Goal: Information Seeking & Learning: Learn about a topic

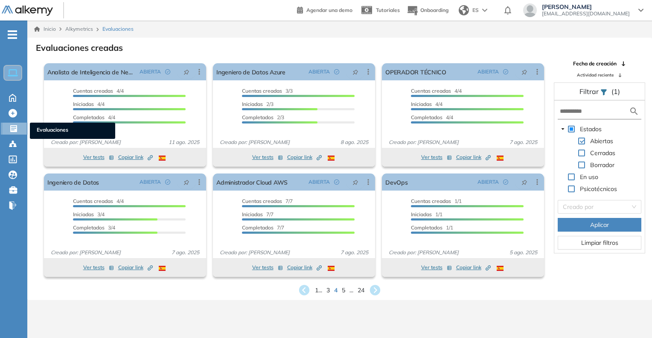
click at [15, 131] on icon at bounding box center [13, 128] width 7 height 7
click at [44, 131] on span "Evaluaciones" at bounding box center [73, 130] width 72 height 9
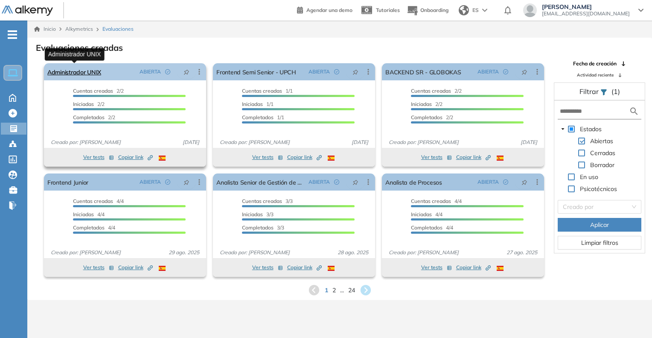
click at [59, 71] on link "Administrador UNIX" at bounding box center [74, 71] width 54 height 17
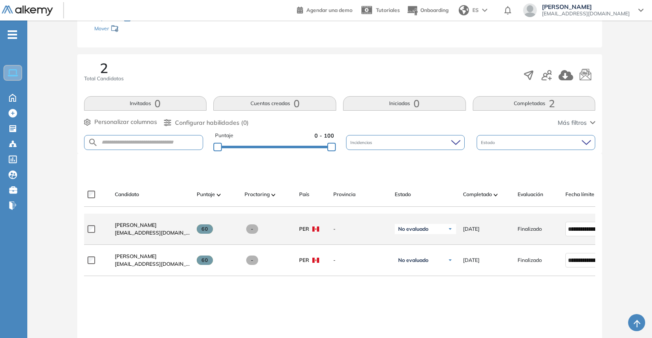
scroll to position [128, 0]
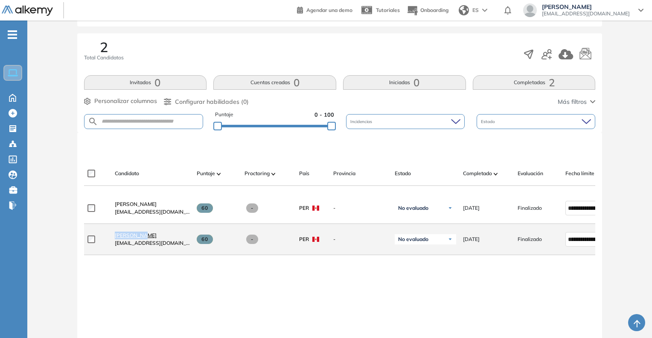
drag, startPoint x: 99, startPoint y: 241, endPoint x: 140, endPoint y: 240, distance: 41.8
click at [140, 240] on div "**********" at bounding box center [370, 239] width 573 height 31
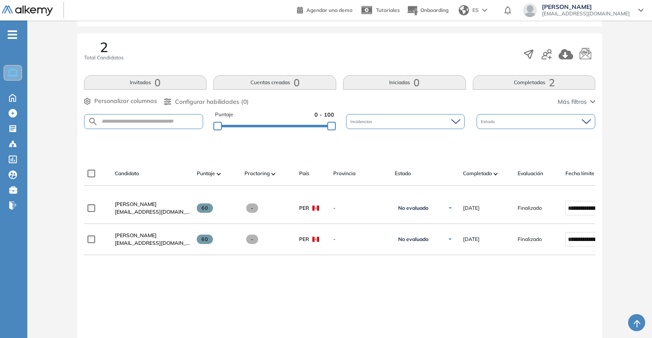
click at [157, 285] on div "**********" at bounding box center [340, 295] width 512 height 206
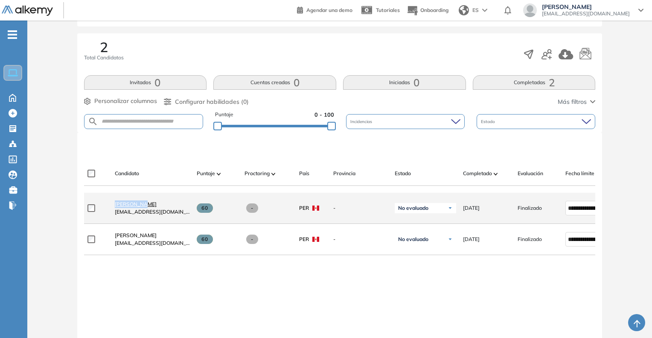
drag, startPoint x: 101, startPoint y: 207, endPoint x: 140, endPoint y: 206, distance: 39.3
click at [140, 206] on div "**********" at bounding box center [370, 207] width 573 height 31
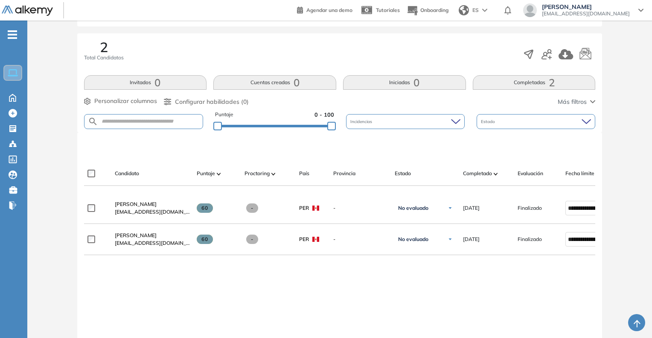
click at [164, 279] on div "**********" at bounding box center [340, 295] width 512 height 206
click at [43, 130] on span "Evaluaciones" at bounding box center [72, 130] width 72 height 9
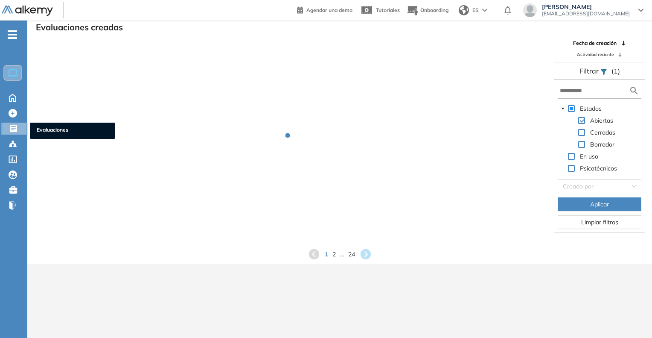
scroll to position [20, 0]
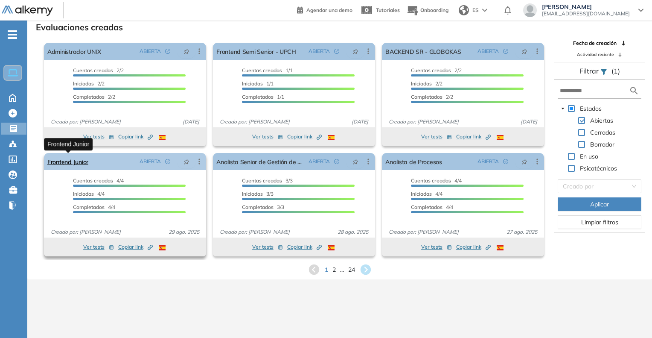
click at [73, 164] on link "Frontend Junior" at bounding box center [67, 161] width 41 height 17
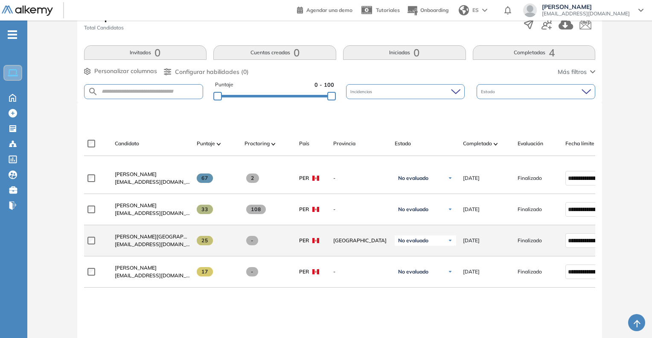
scroll to position [171, 0]
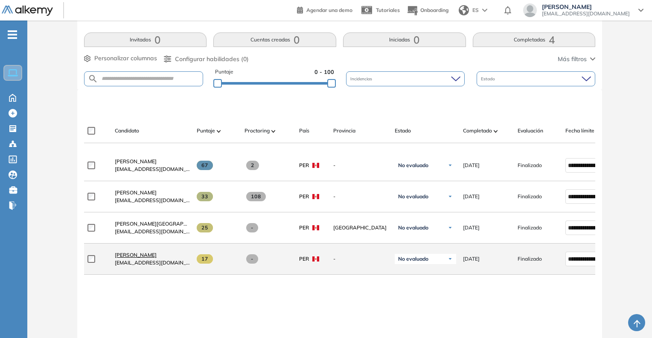
click at [128, 255] on span "[PERSON_NAME]" at bounding box center [136, 254] width 42 height 6
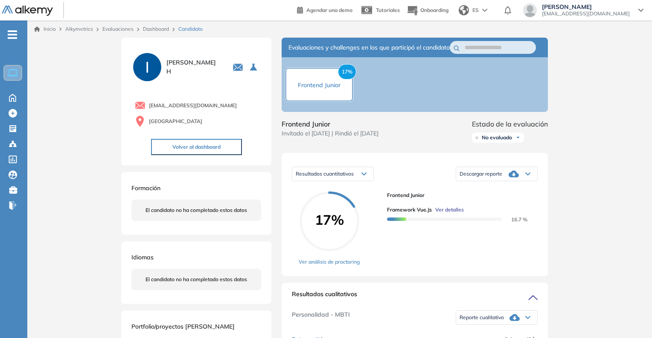
click at [448, 213] on span "Ver detalles" at bounding box center [449, 210] width 29 height 8
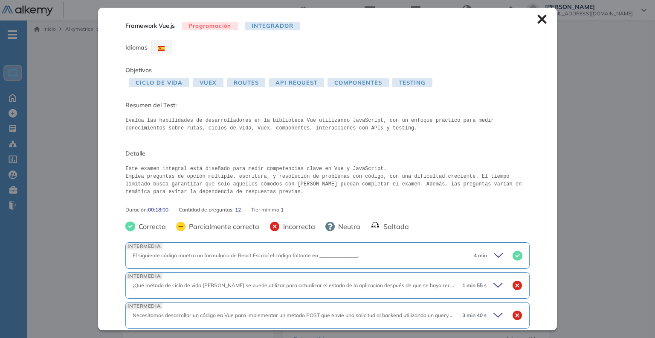
click at [538, 22] on icon at bounding box center [542, 19] width 9 height 9
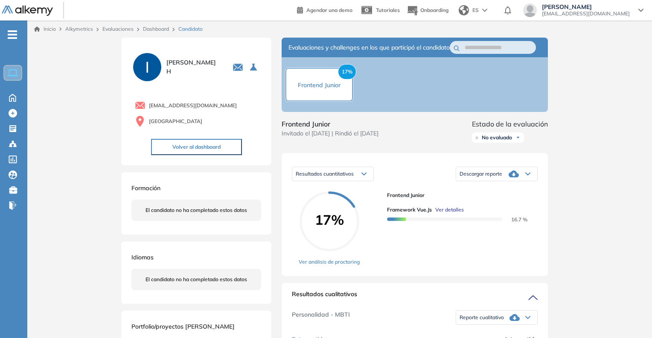
scroll to position [43, 0]
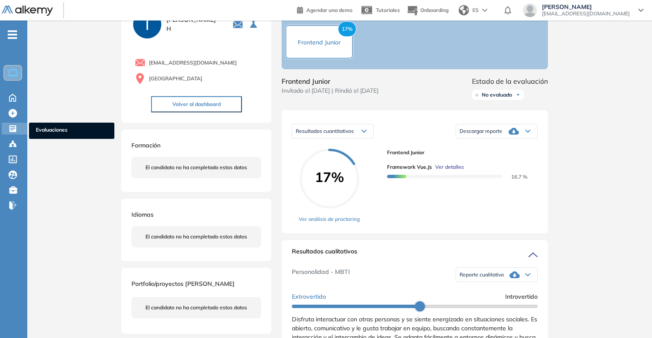
click at [39, 127] on span "Evaluaciones" at bounding box center [72, 130] width 72 height 9
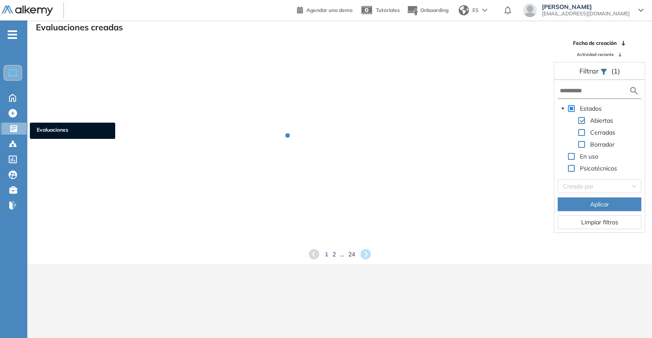
scroll to position [20, 0]
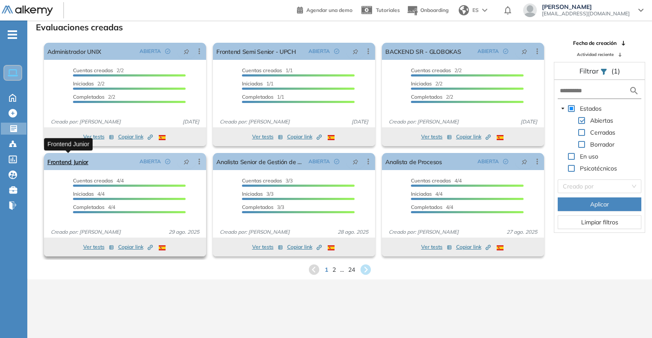
click at [79, 159] on link "Frontend Junior" at bounding box center [67, 161] width 41 height 17
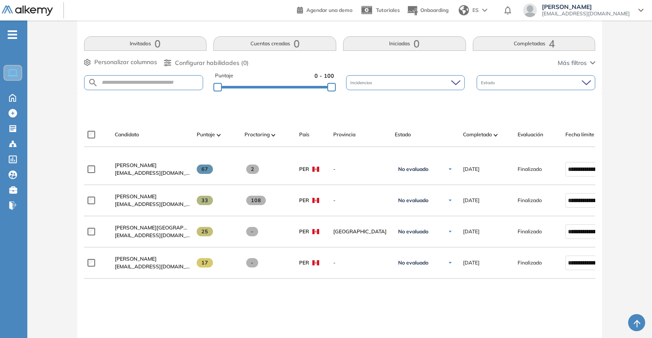
scroll to position [171, 0]
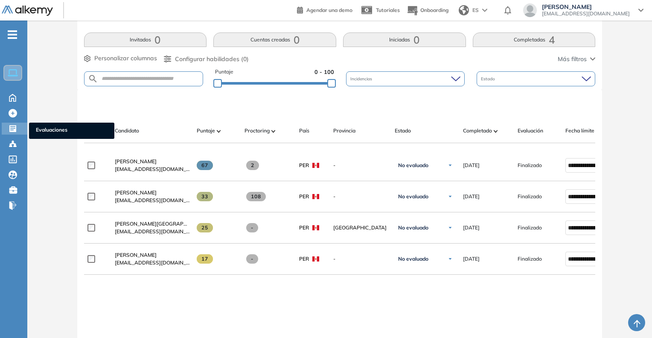
click at [44, 128] on span "Evaluaciones" at bounding box center [72, 130] width 72 height 9
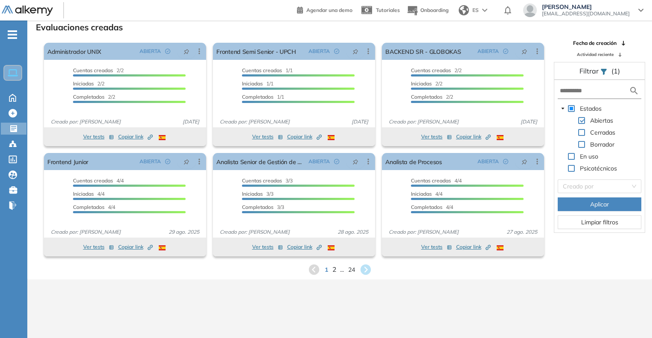
click at [335, 269] on span "2" at bounding box center [334, 269] width 4 height 10
click at [337, 269] on span "3" at bounding box center [338, 269] width 4 height 10
click at [343, 268] on span "4" at bounding box center [344, 269] width 4 height 10
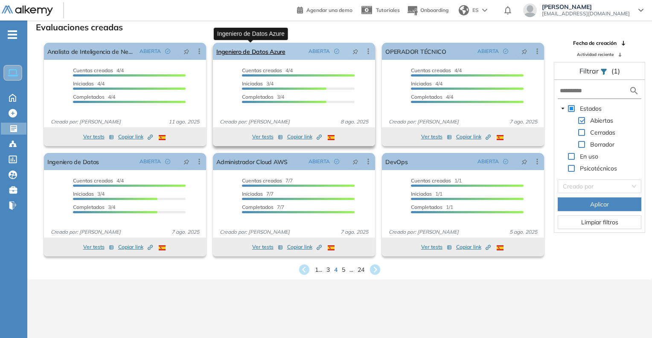
click at [251, 53] on link "Ingeniero de Datos Azure" at bounding box center [250, 51] width 69 height 17
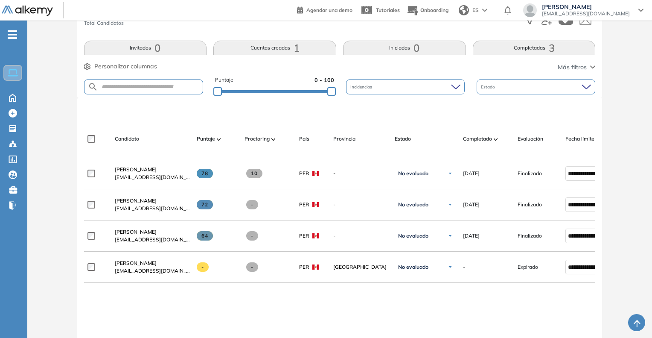
scroll to position [171, 0]
